Goal: Task Accomplishment & Management: Manage account settings

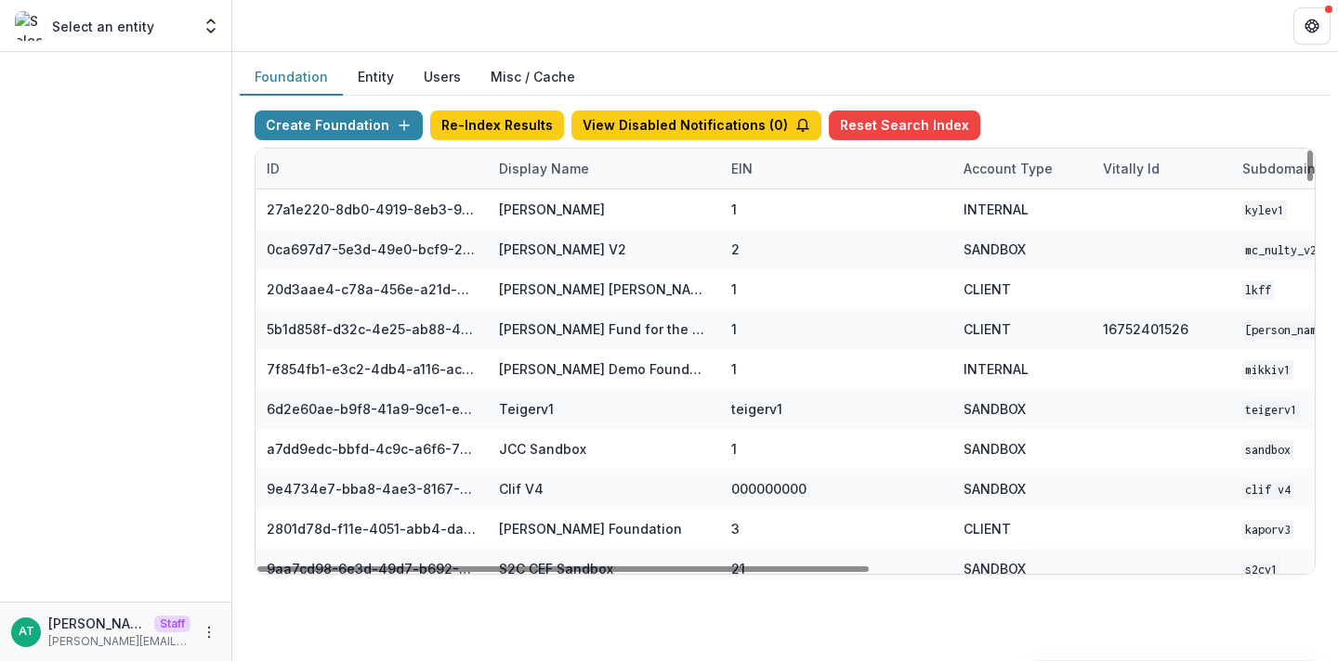
click at [518, 164] on div "Display Name" at bounding box center [544, 169] width 112 height 20
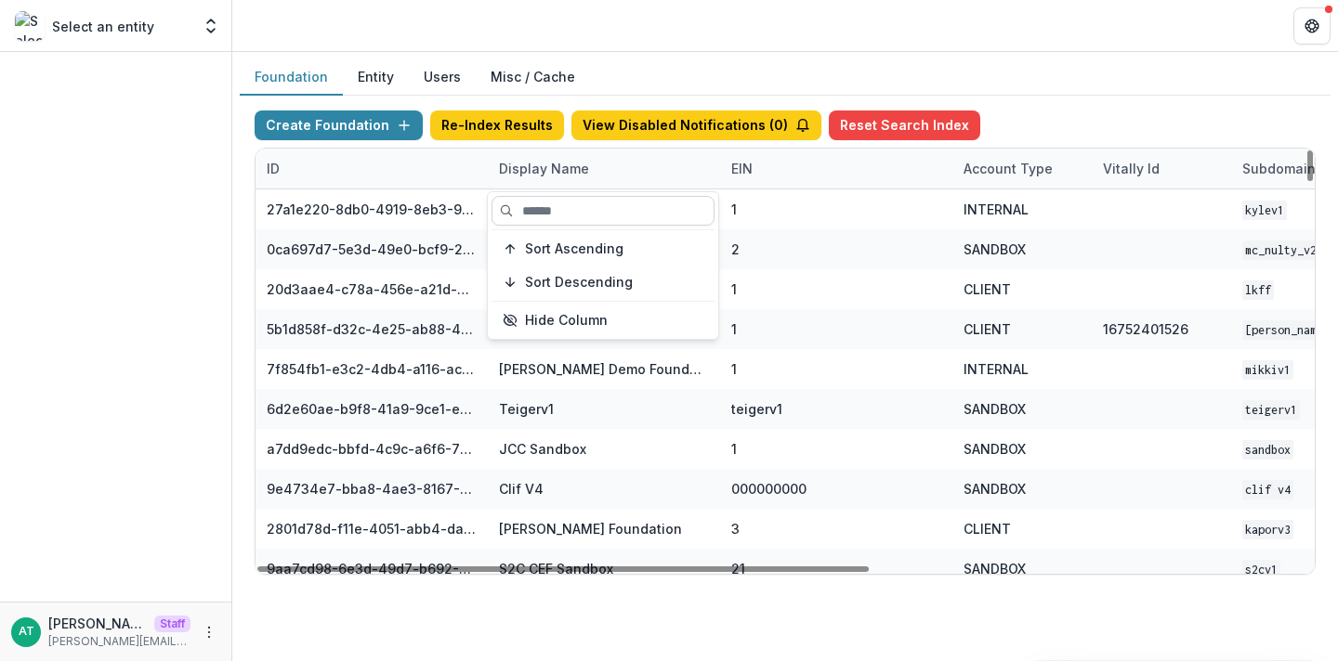
click at [550, 218] on input at bounding box center [602, 211] width 223 height 30
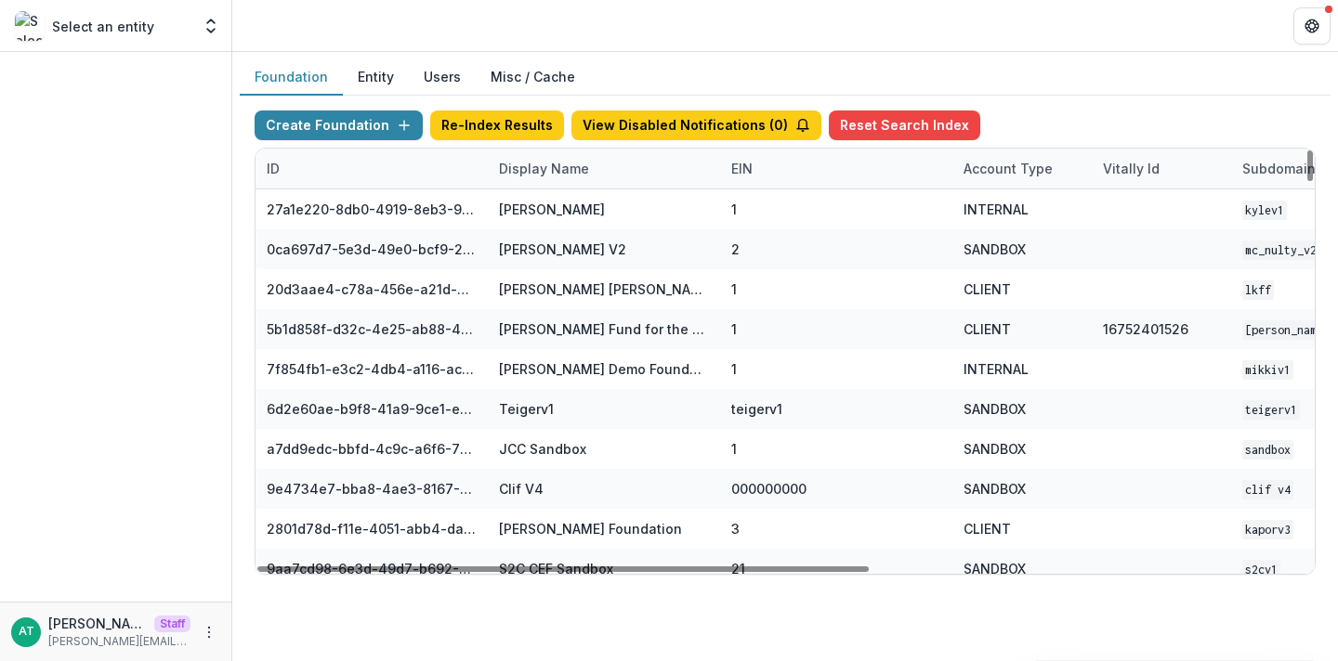
click at [569, 20] on header at bounding box center [784, 25] width 1105 height 51
click at [529, 163] on div "Display Name" at bounding box center [544, 169] width 112 height 20
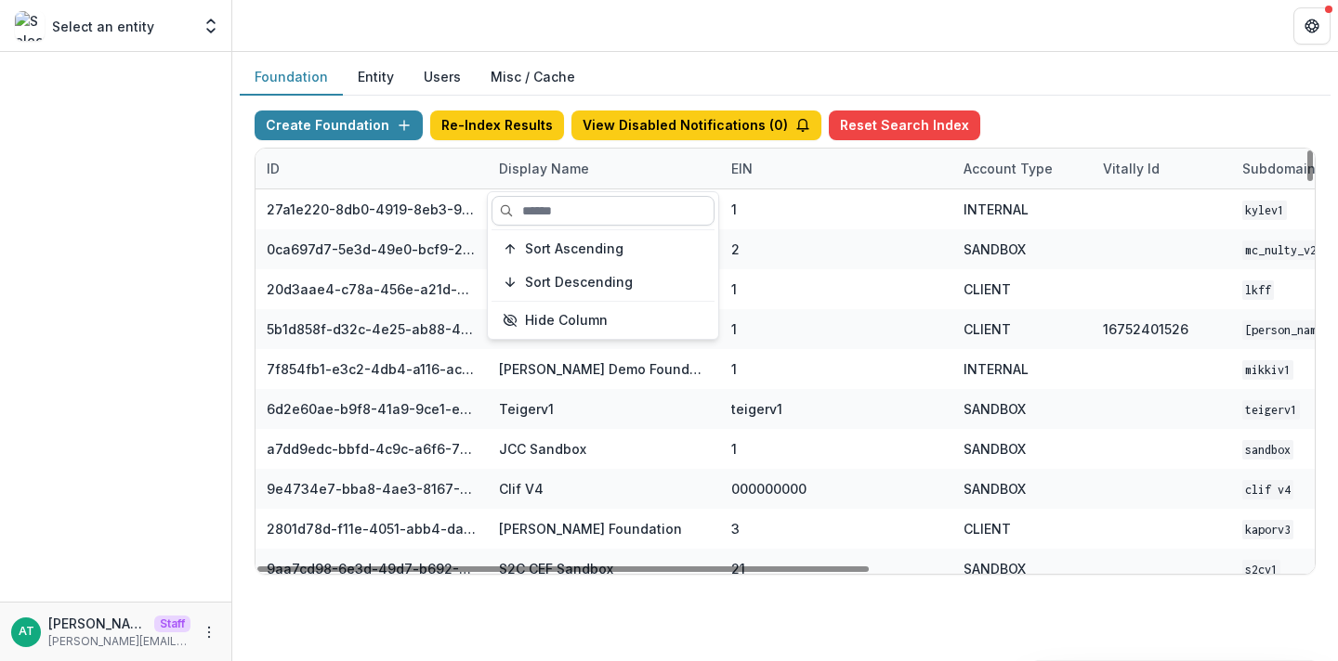
click at [529, 203] on input at bounding box center [602, 211] width 223 height 30
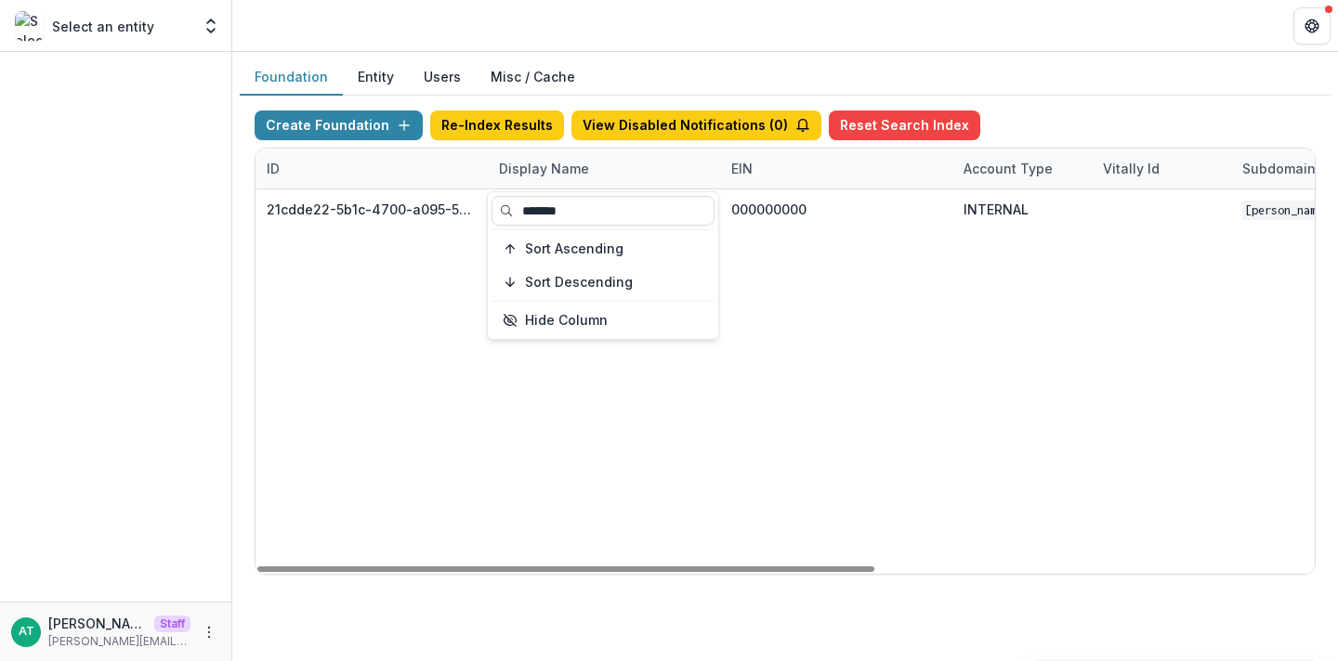
type input "*******"
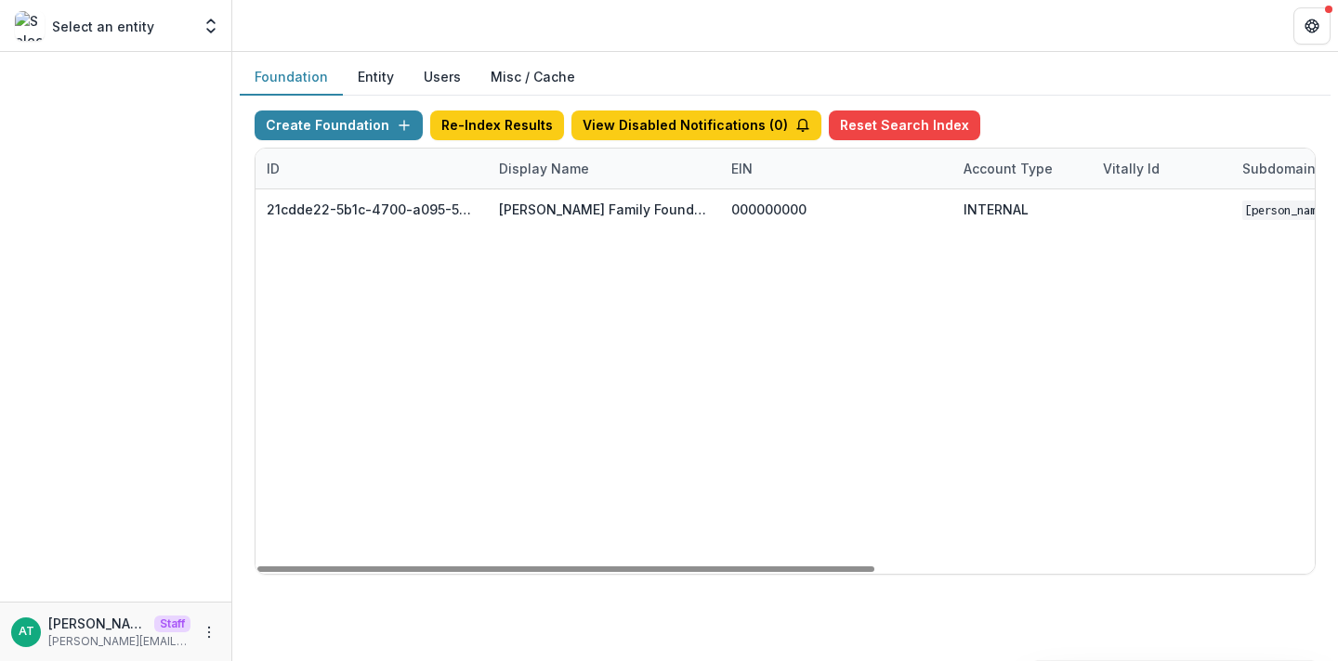
click at [535, 30] on header at bounding box center [784, 25] width 1105 height 51
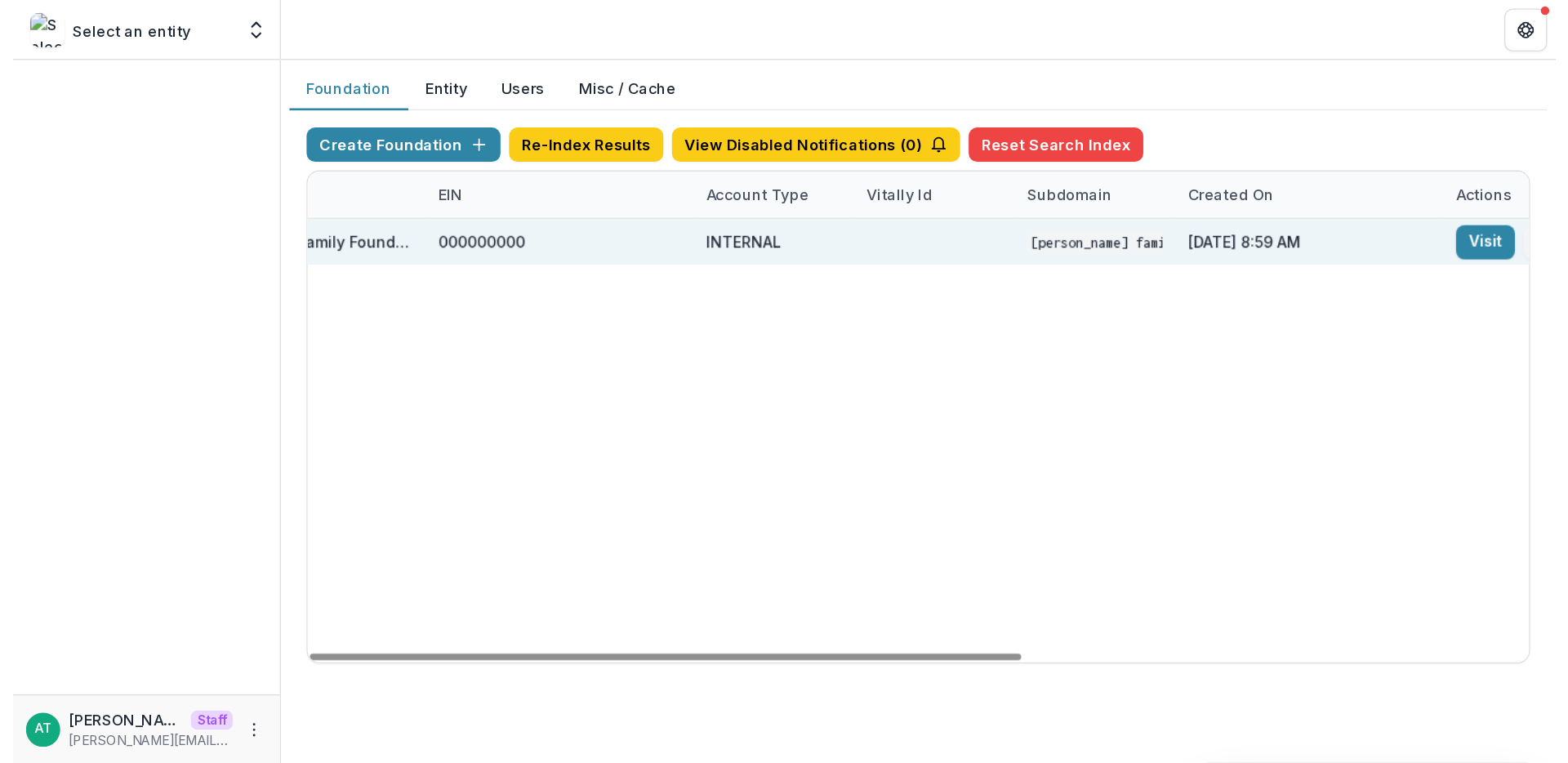
scroll to position [0, 661]
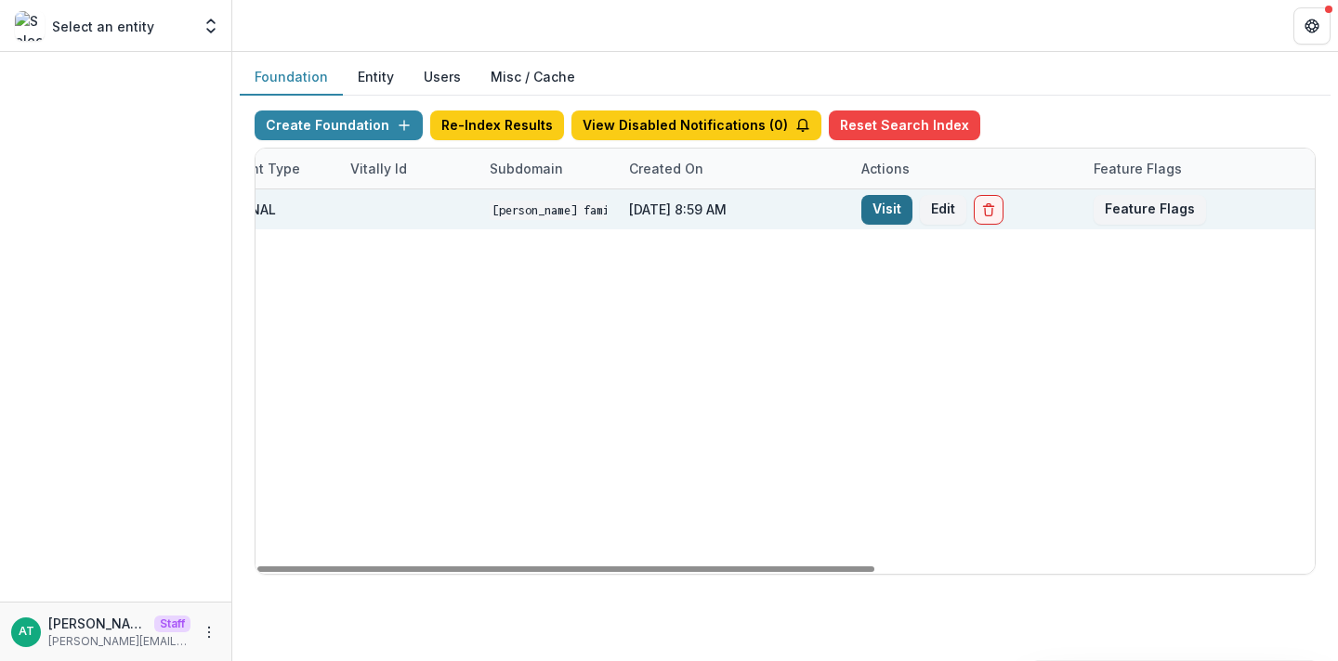
click at [898, 210] on link "Visit" at bounding box center [886, 210] width 51 height 30
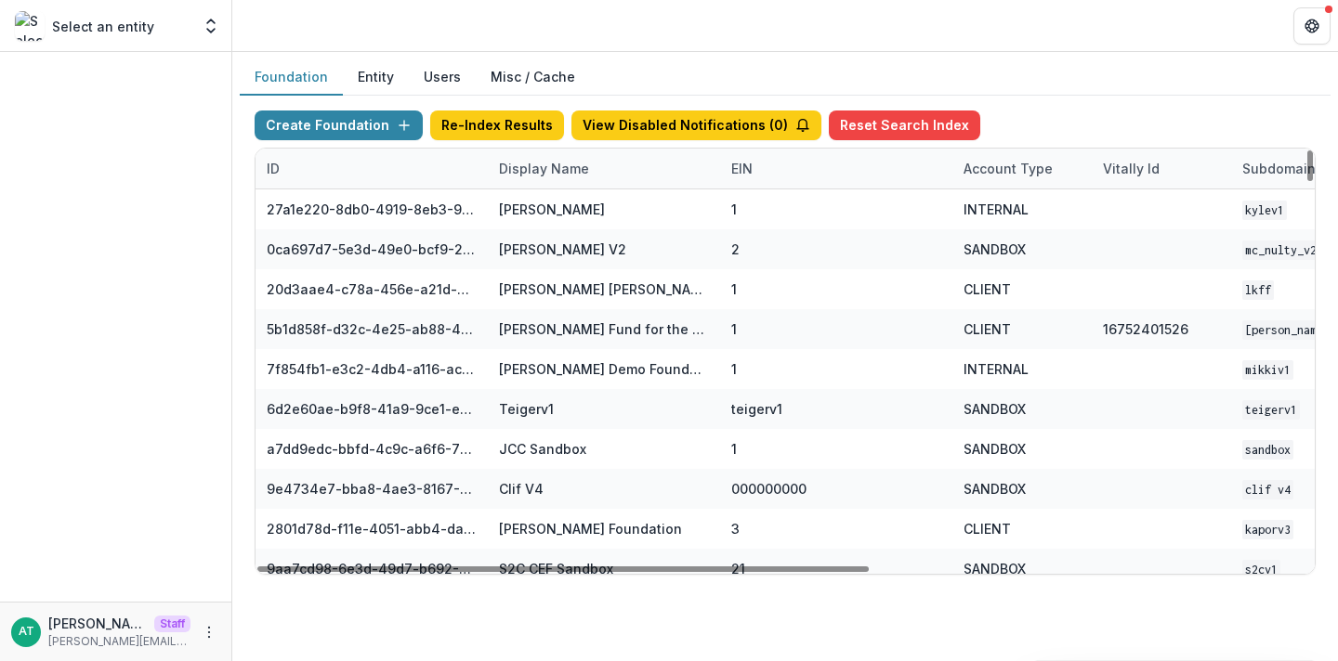
click at [537, 170] on div "Display Name" at bounding box center [544, 169] width 112 height 20
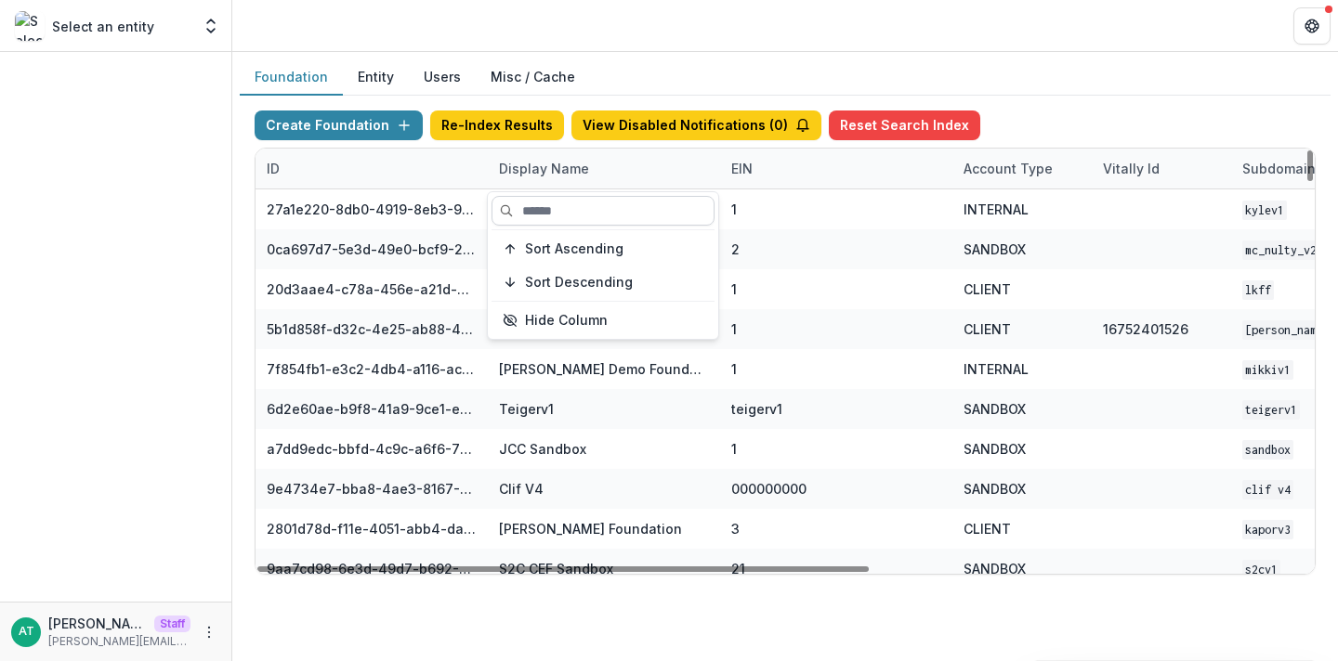
click at [544, 210] on input at bounding box center [602, 211] width 223 height 30
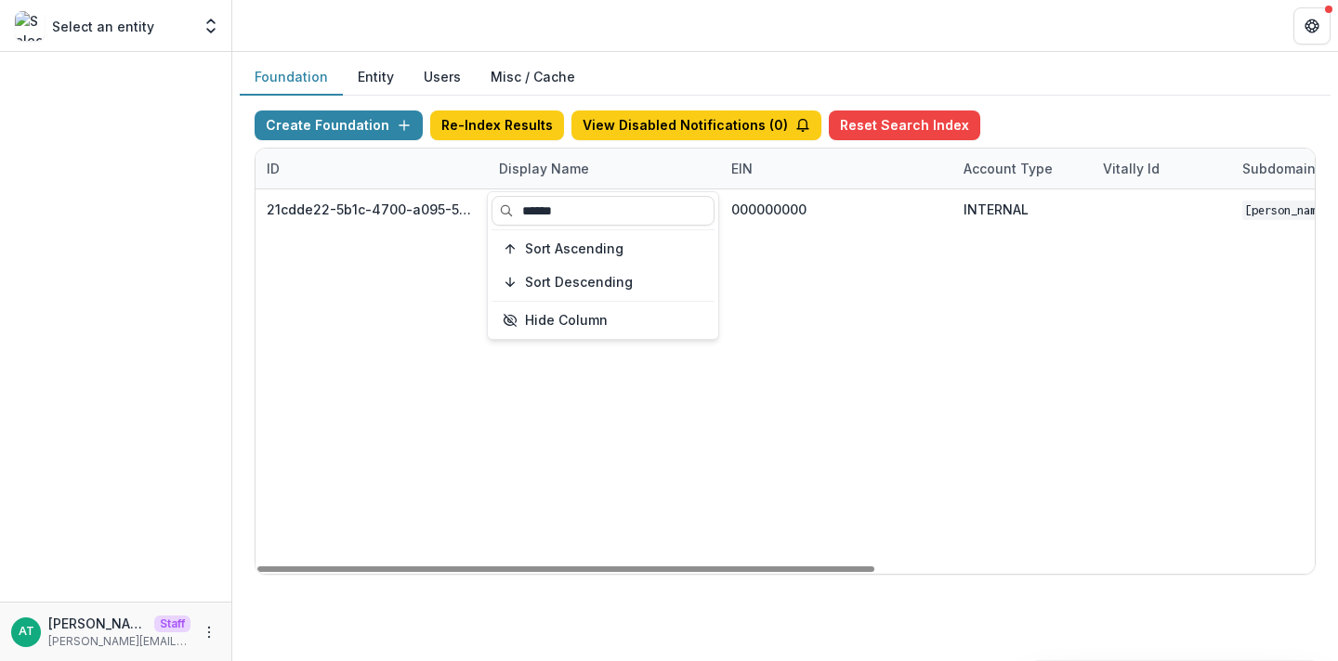
type input "******"
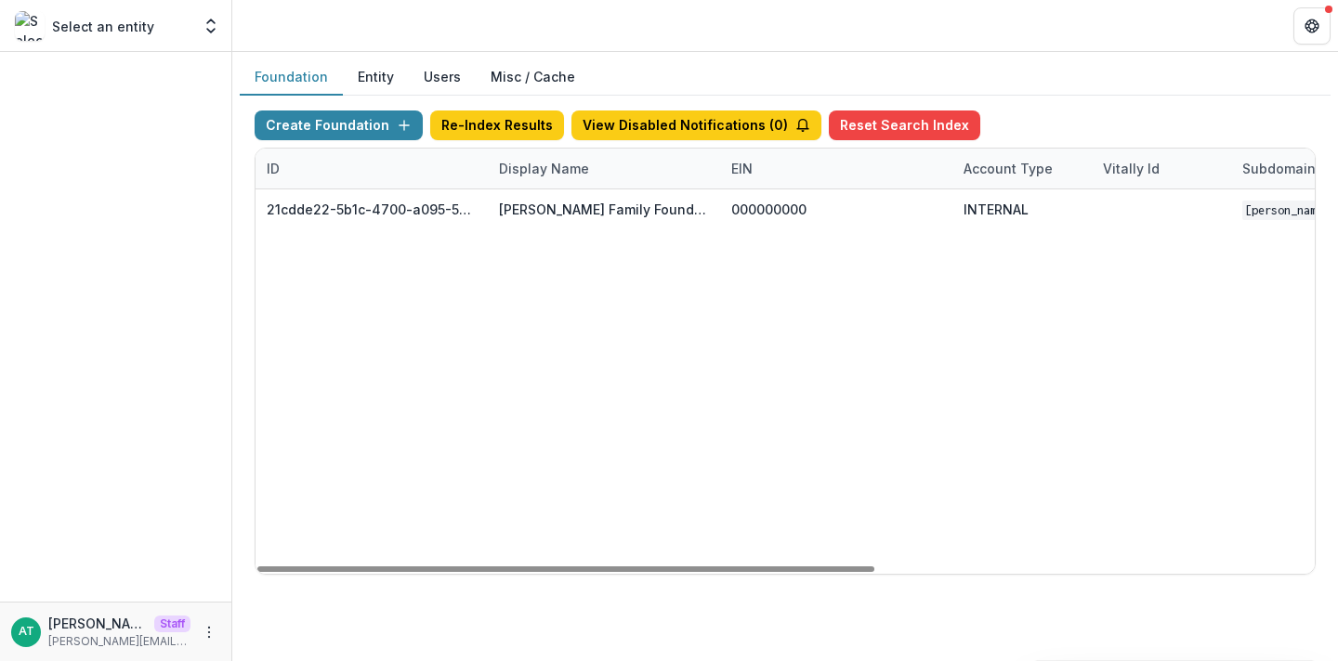
click at [638, 28] on header at bounding box center [784, 25] width 1105 height 51
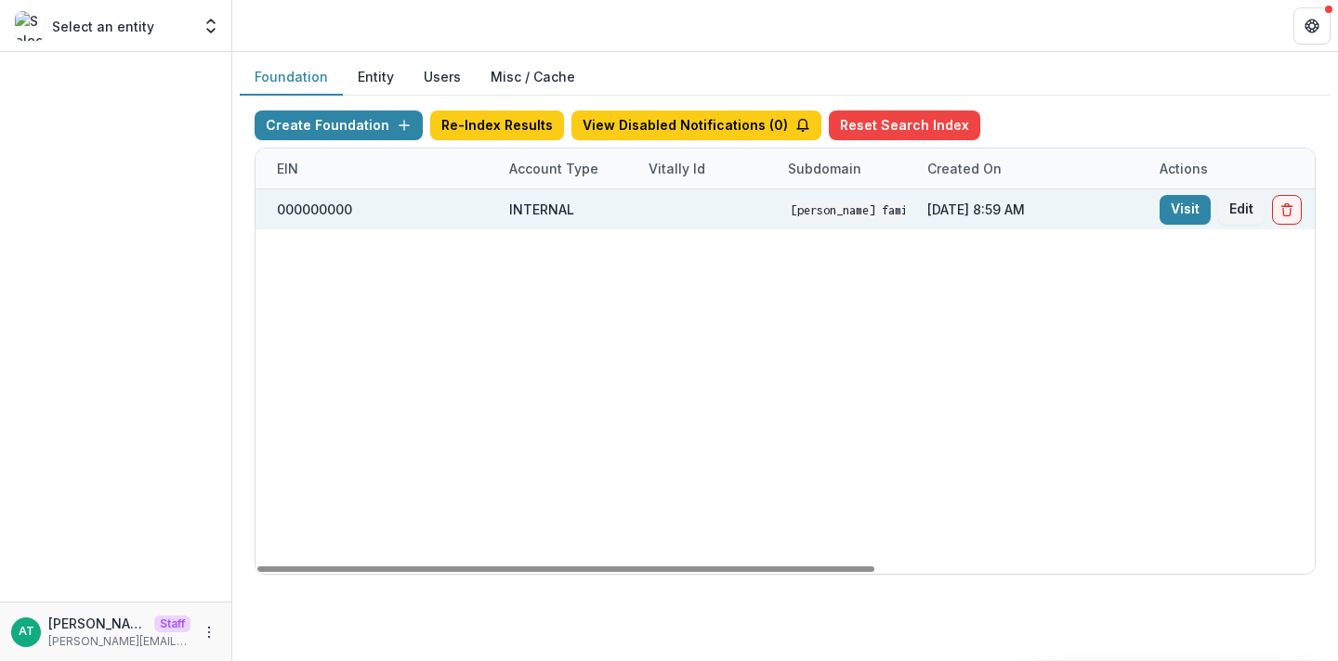
scroll to position [0, 752]
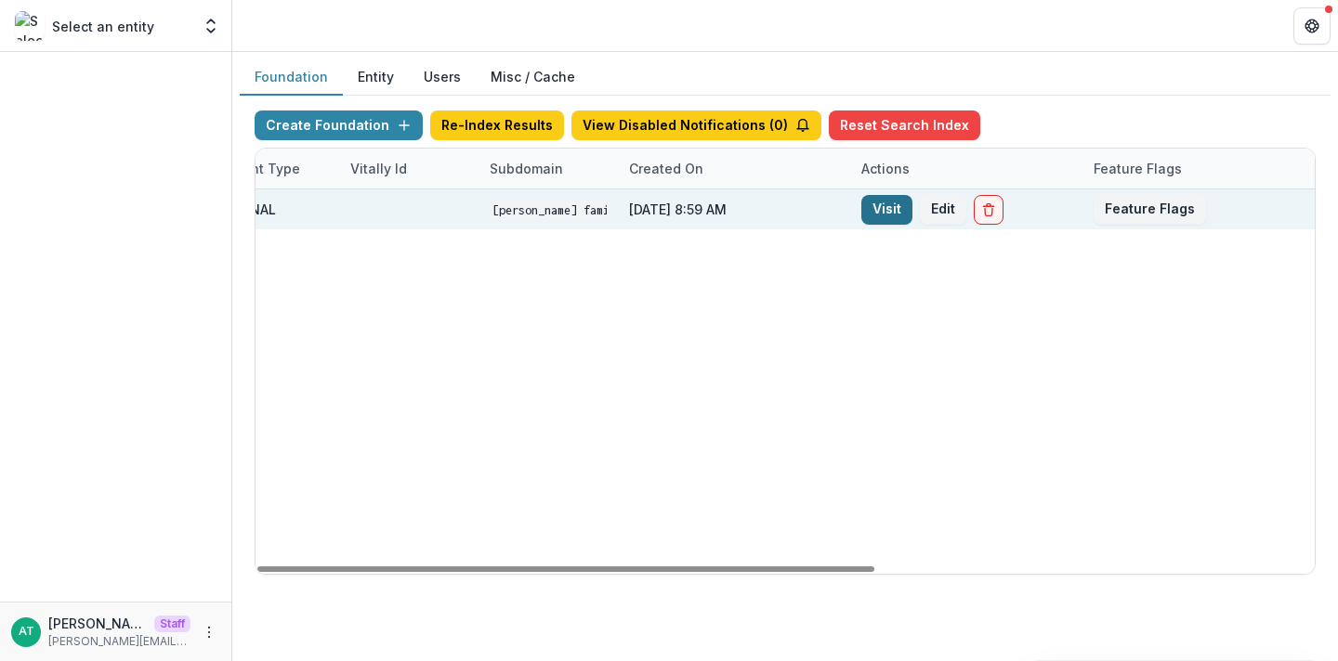
click at [902, 206] on link "Visit" at bounding box center [886, 210] width 51 height 30
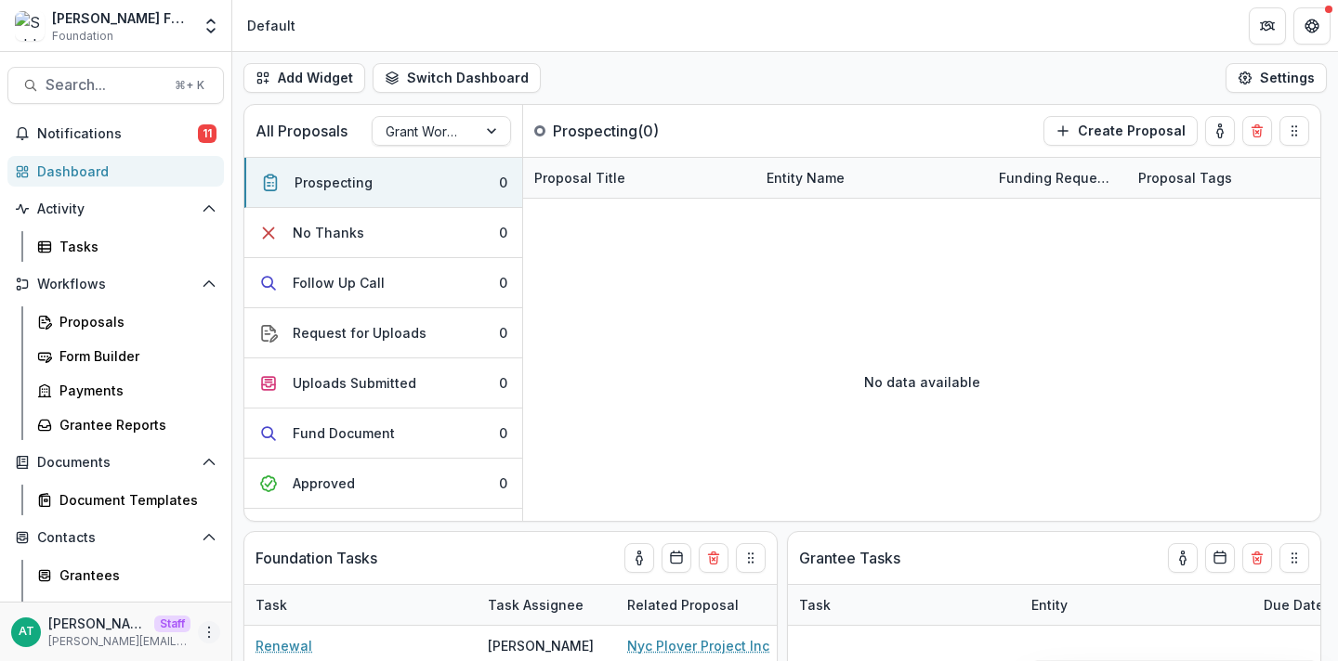
click at [202, 634] on icon "More" at bounding box center [209, 632] width 15 height 15
click at [301, 589] on link "User Settings" at bounding box center [326, 593] width 199 height 31
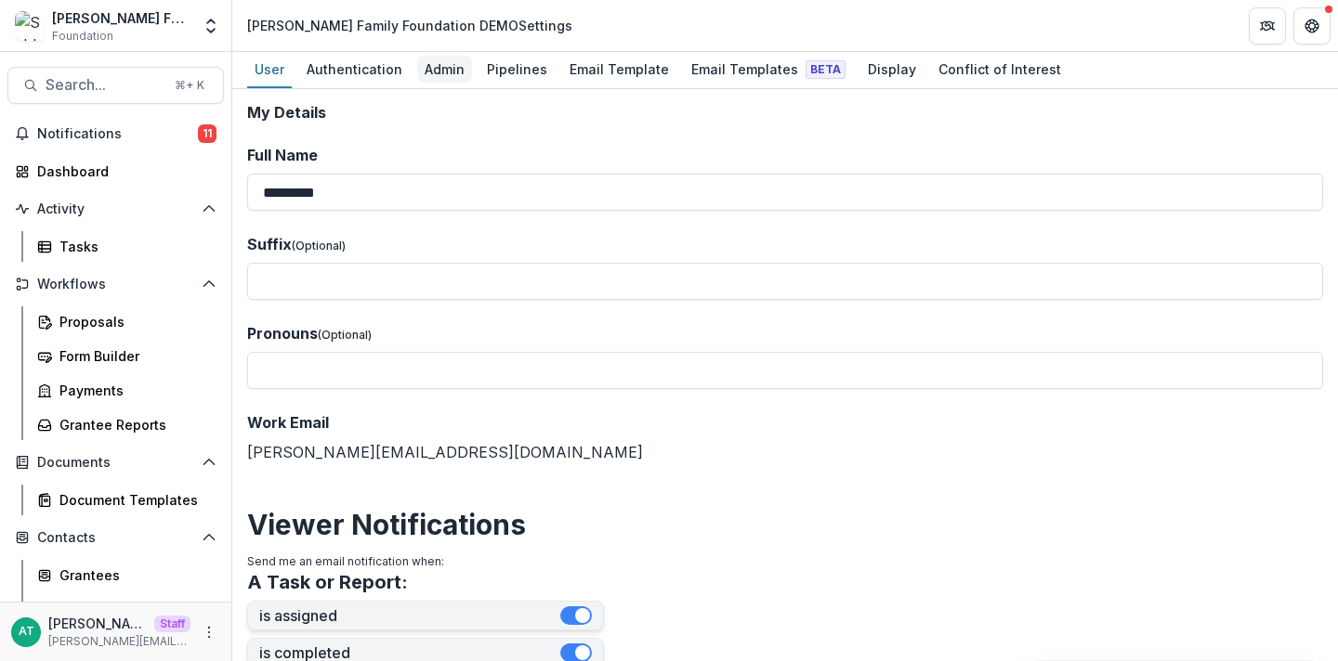
click at [429, 77] on div "Admin" at bounding box center [444, 69] width 55 height 27
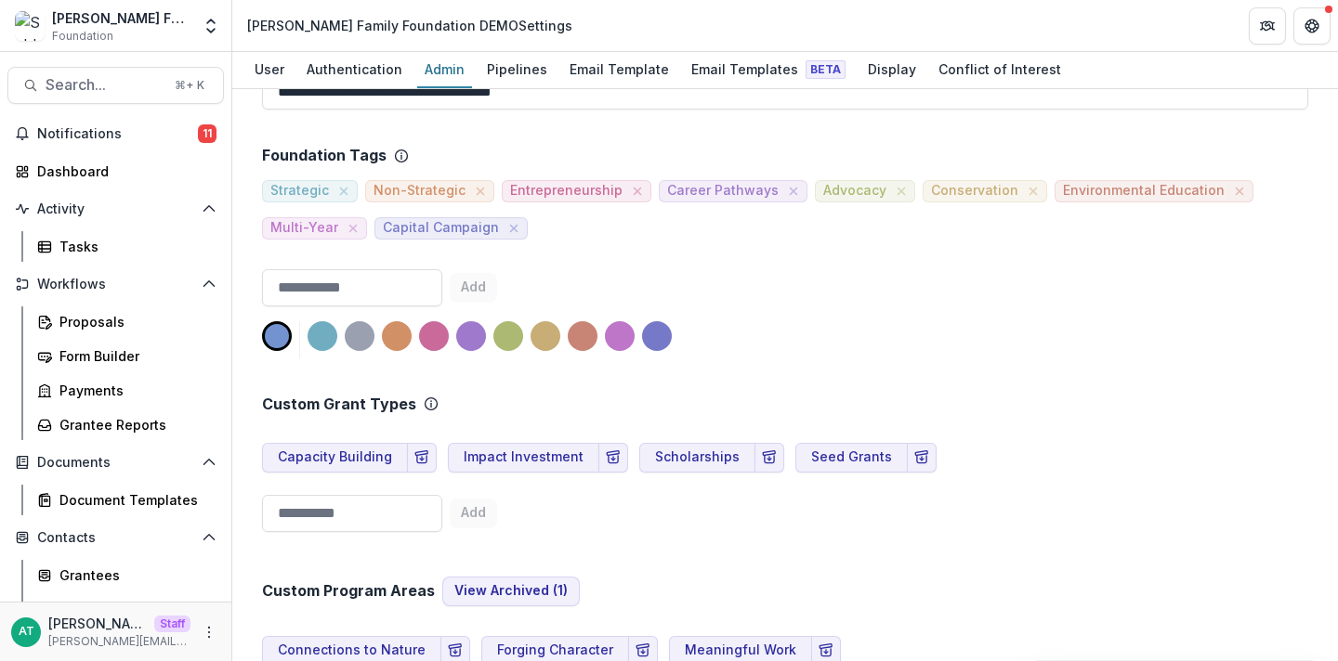
scroll to position [233, 0]
